Goal: Task Accomplishment & Management: Complete application form

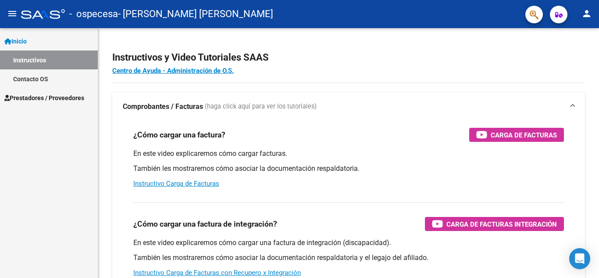
click at [60, 98] on span "Prestadores / Proveedores" at bounding box center [44, 98] width 80 height 10
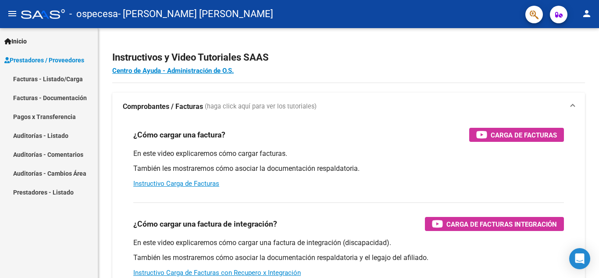
click at [67, 94] on link "Facturas - Documentación" at bounding box center [49, 97] width 98 height 19
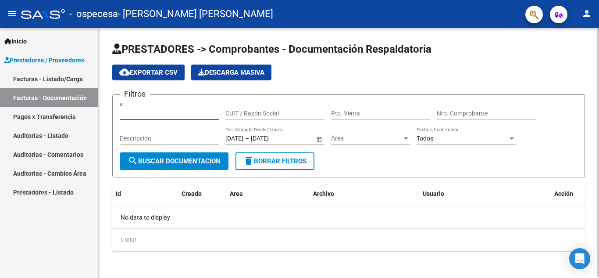
click at [129, 114] on input "Id" at bounding box center [169, 113] width 99 height 7
click at [61, 72] on link "Facturas - Listado/Carga" at bounding box center [49, 78] width 98 height 19
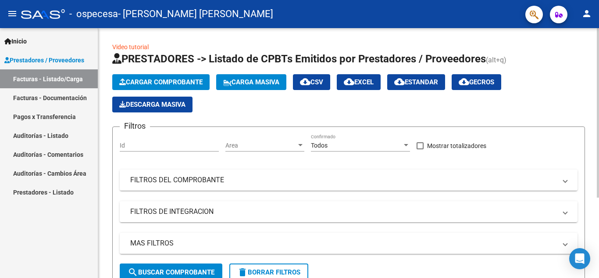
click at [121, 85] on icon "button" at bounding box center [122, 82] width 7 height 7
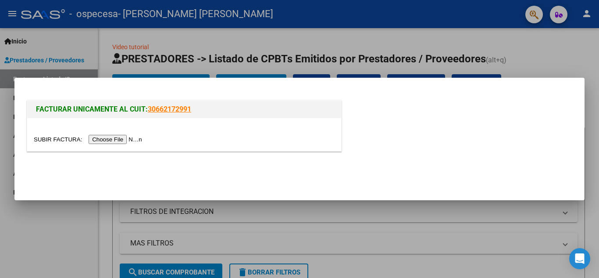
click at [132, 144] on input "file" at bounding box center [89, 139] width 111 height 9
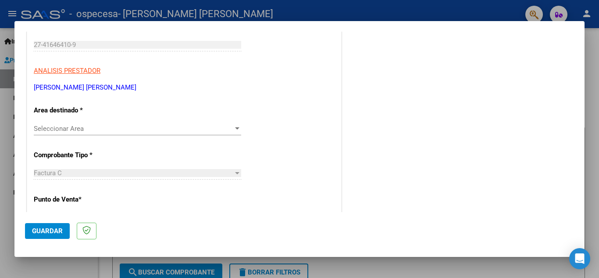
scroll to position [134, 0]
click at [226, 122] on div "Seleccionar Area Seleccionar Area" at bounding box center [138, 127] width 208 height 13
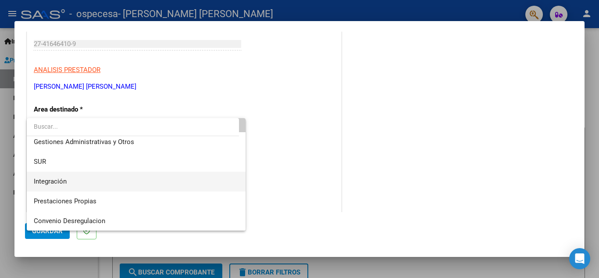
scroll to position [25, 0]
click at [158, 180] on span "Integración" at bounding box center [136, 182] width 205 height 20
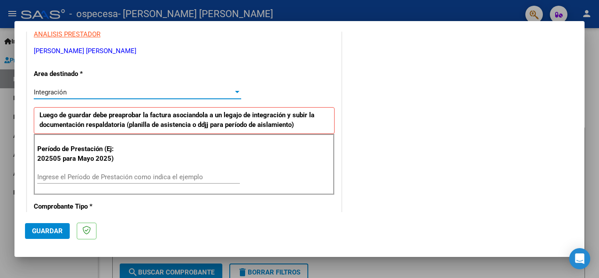
scroll to position [169, 0]
click at [175, 93] on div "Integración" at bounding box center [134, 93] width 200 height 8
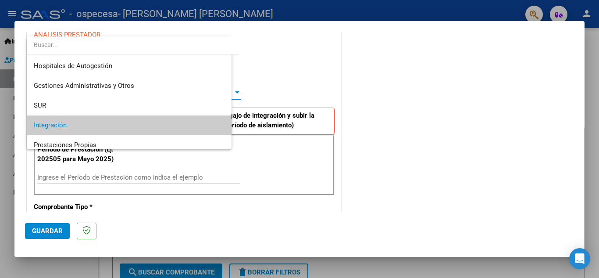
scroll to position [33, 0]
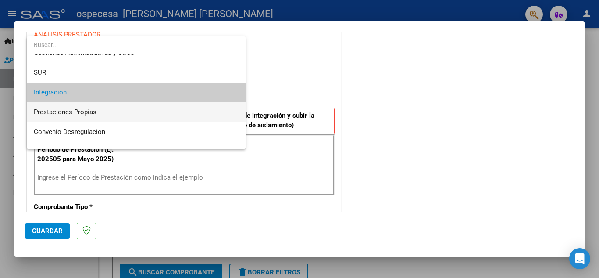
click at [174, 109] on span "Prestaciones Propias" at bounding box center [136, 112] width 205 height 20
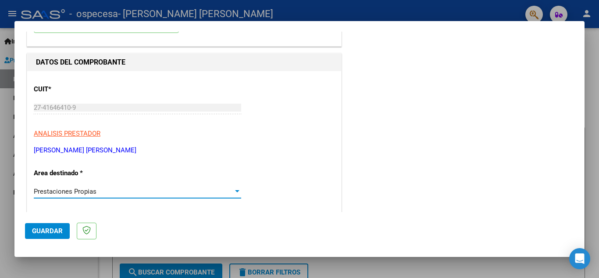
scroll to position [70, 0]
click at [178, 193] on div "Prestaciones Propias" at bounding box center [134, 192] width 200 height 8
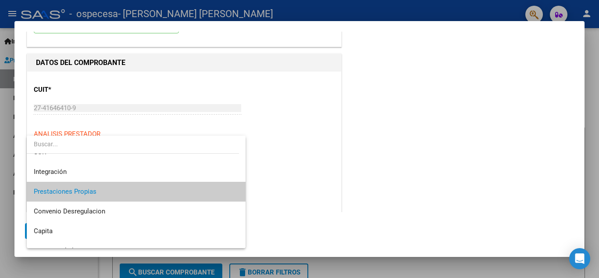
scroll to position [65, 0]
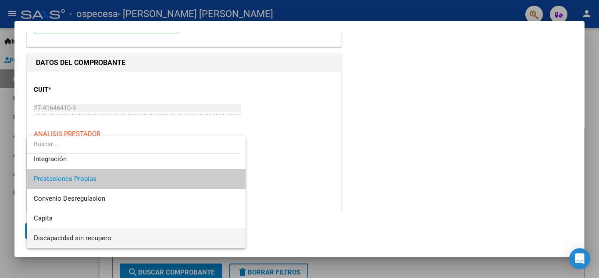
click at [156, 241] on span "Discapacidad sin recupero" at bounding box center [136, 238] width 205 height 20
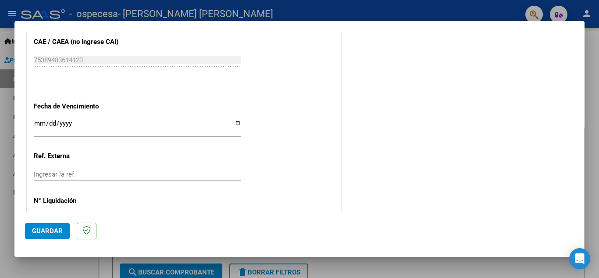
scroll to position [504, 0]
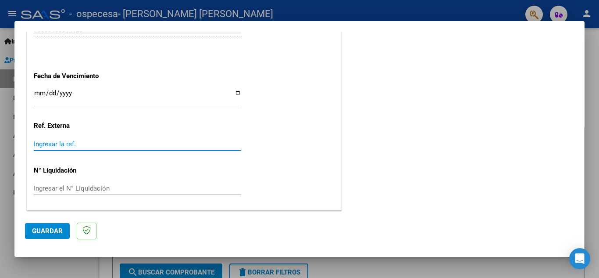
click at [50, 140] on input "Ingresar la ref." at bounding box center [138, 144] width 208 height 8
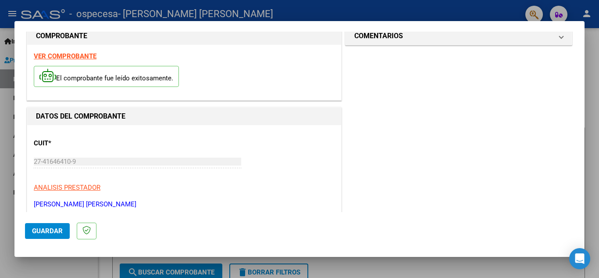
scroll to position [0, 0]
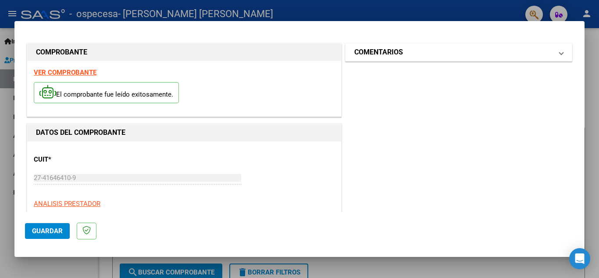
click at [402, 57] on mat-panel-title "COMENTARIOS" at bounding box center [454, 52] width 198 height 11
